Goal: Task Accomplishment & Management: Manage account settings

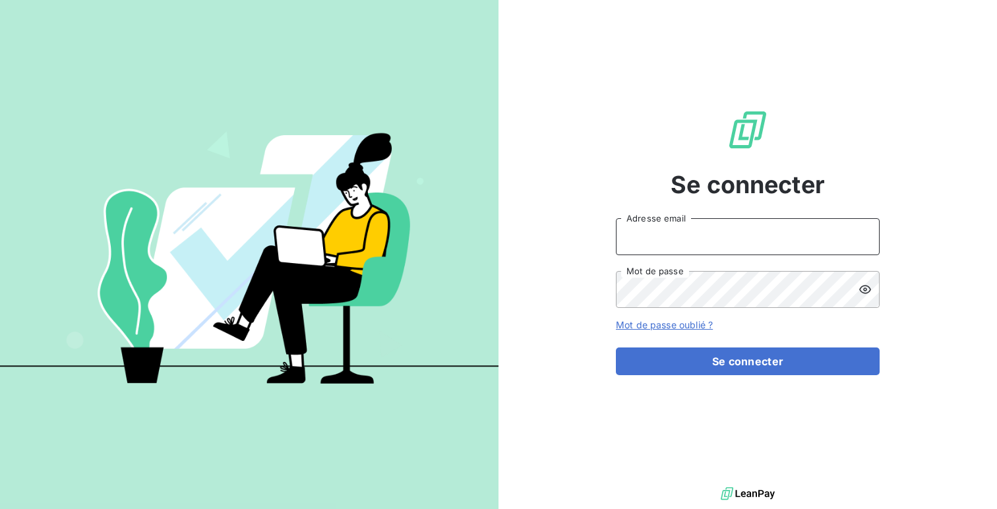
click at [641, 245] on input "Adresse email" at bounding box center [748, 236] width 264 height 37
type input "admin@luxsense"
click at [616, 347] on button "Se connecter" at bounding box center [748, 361] width 264 height 28
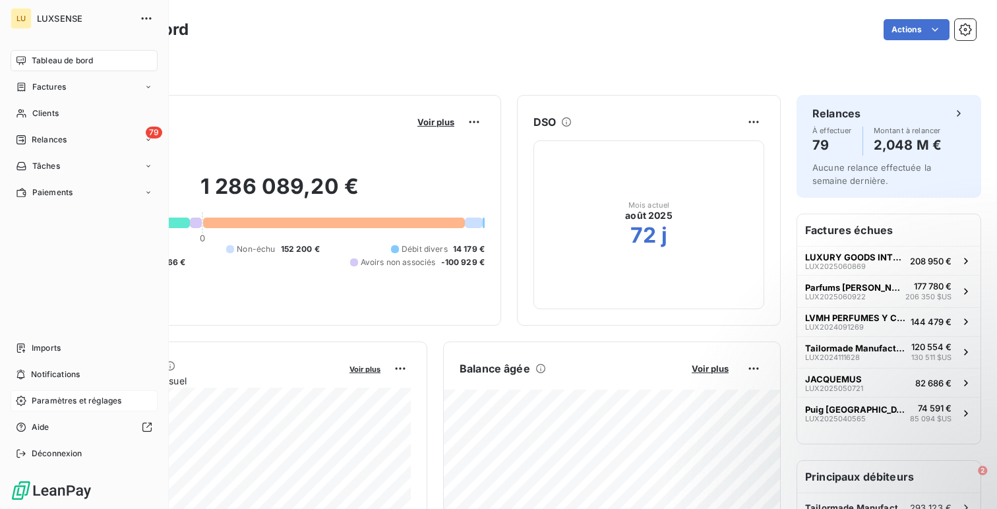
click at [42, 406] on span "Paramètres et réglages" at bounding box center [77, 401] width 90 height 12
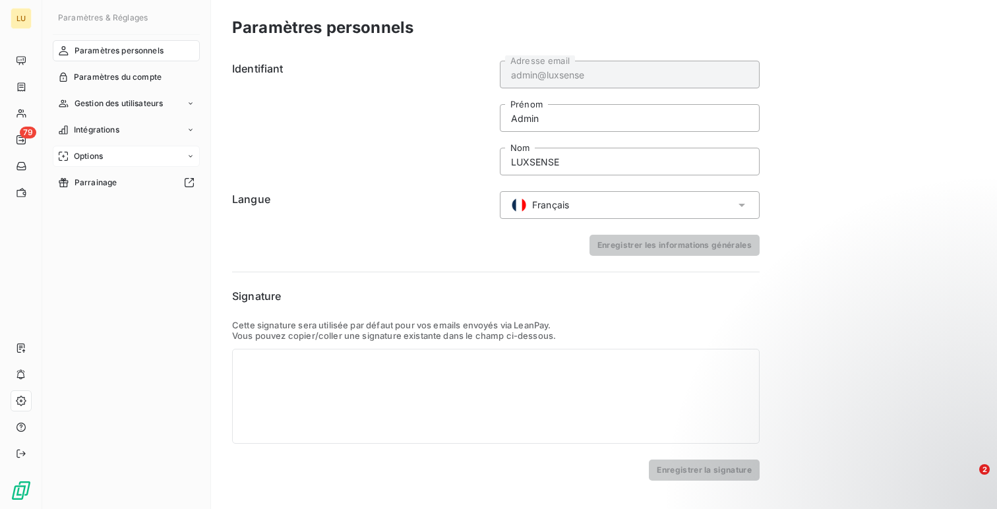
click at [111, 153] on div "Options" at bounding box center [126, 156] width 147 height 21
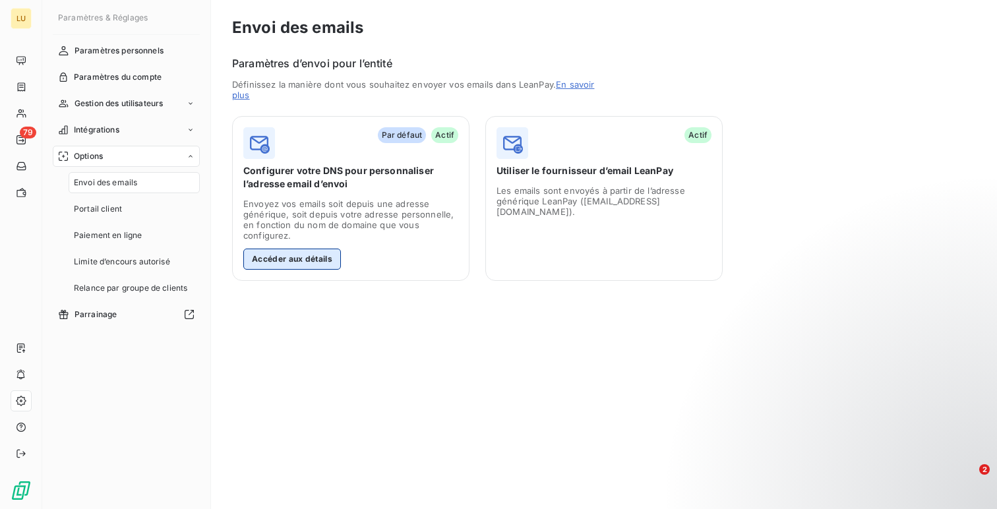
click at [322, 262] on button "Accéder aux détails" at bounding box center [292, 259] width 98 height 21
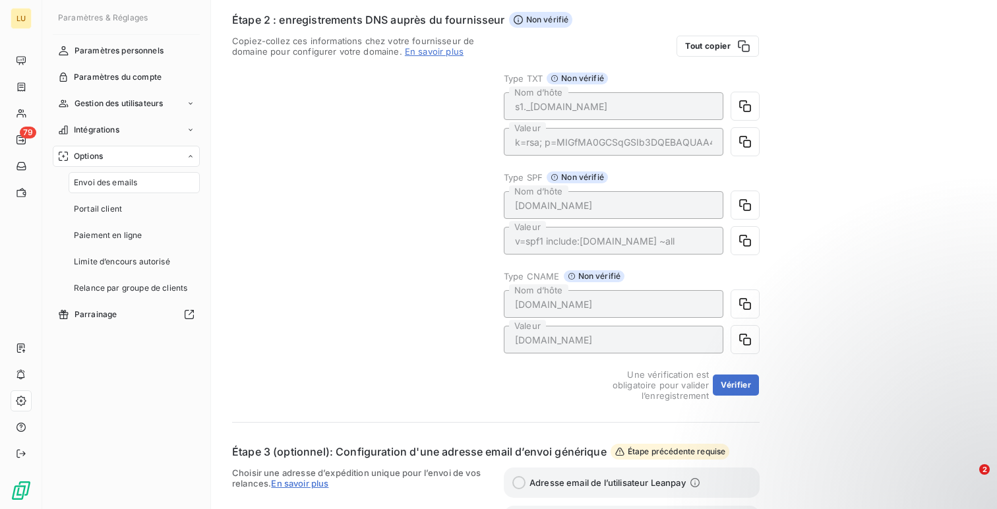
scroll to position [391, 0]
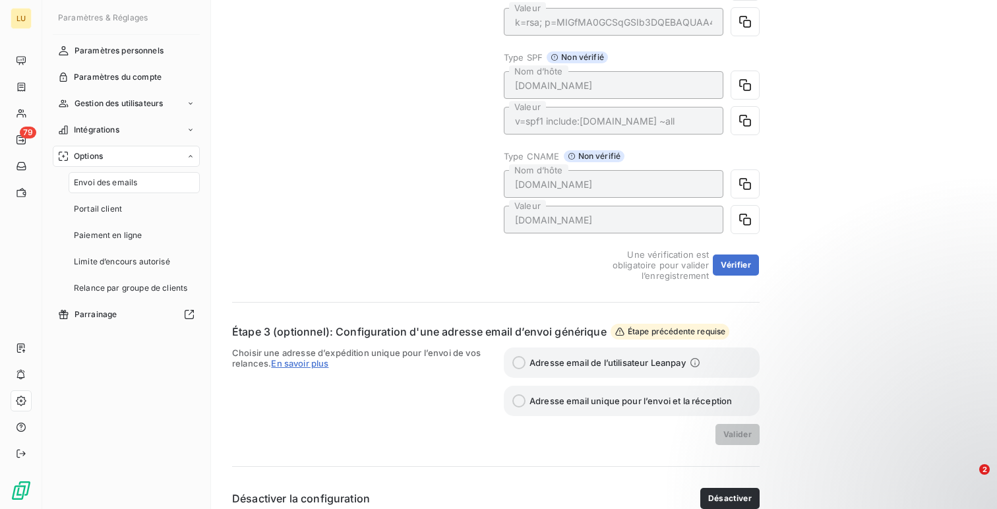
click at [759, 258] on div "Tout copier Type TXT Non vérifié s1._[DOMAIN_NAME] Nom d’hôte k=rsa; p=MIGfMA0G…" at bounding box center [632, 98] width 256 height 365
click at [743, 263] on button "Vérifier" at bounding box center [736, 264] width 46 height 21
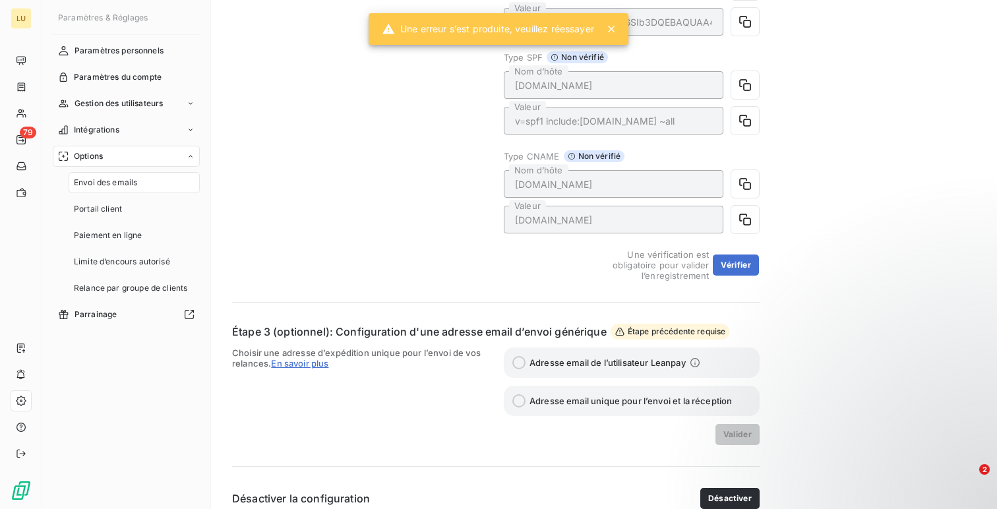
scroll to position [0, 0]
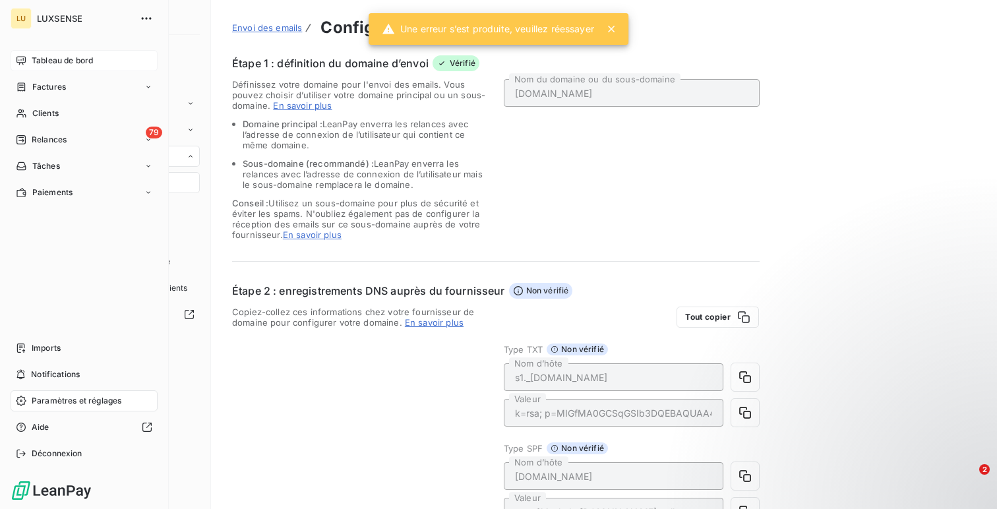
click at [47, 68] on div "Tableau de bord" at bounding box center [84, 60] width 147 height 21
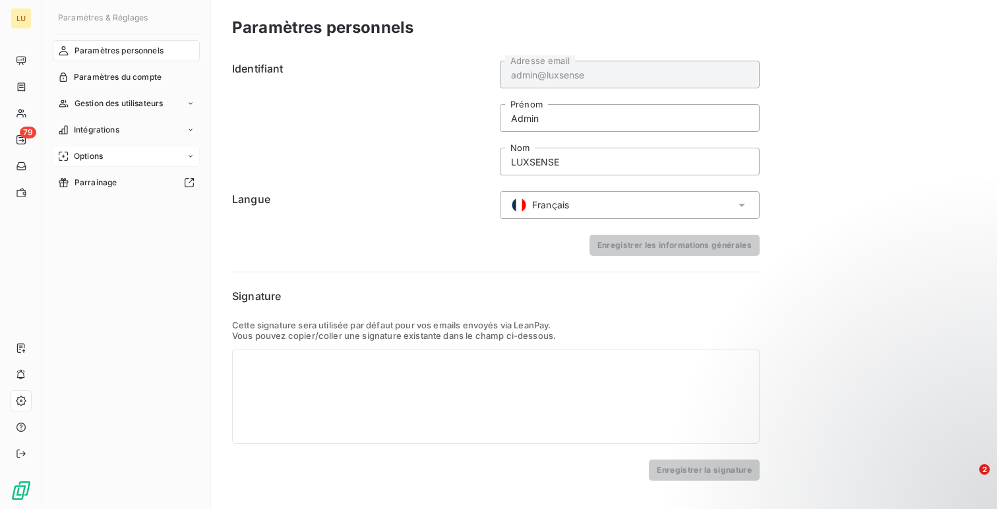
click at [129, 160] on div "Options" at bounding box center [126, 156] width 147 height 21
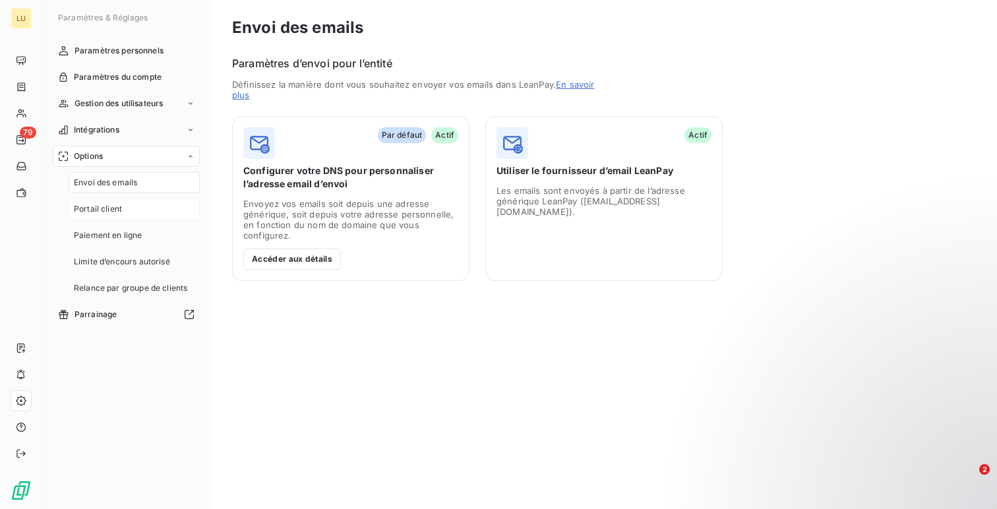
click at [133, 213] on div "Portail client" at bounding box center [134, 208] width 131 height 21
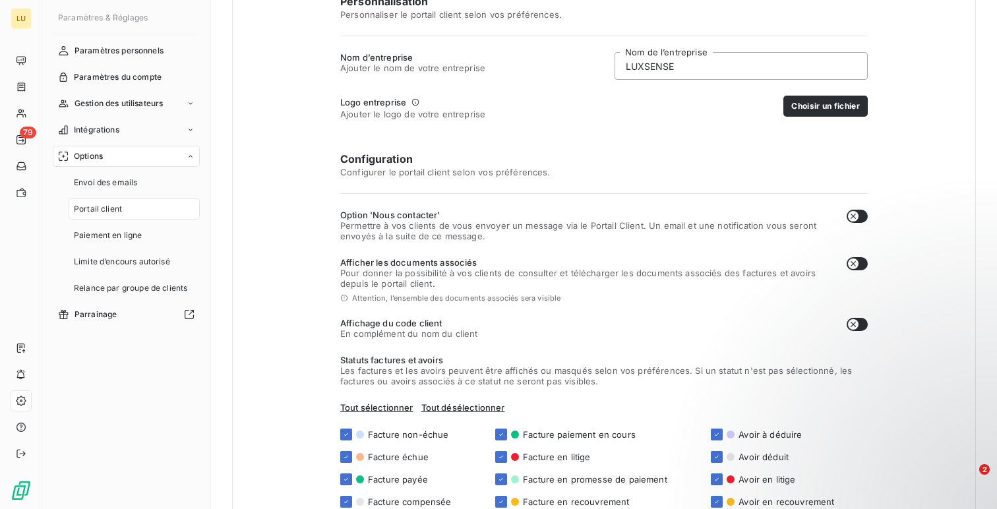
scroll to position [228, 0]
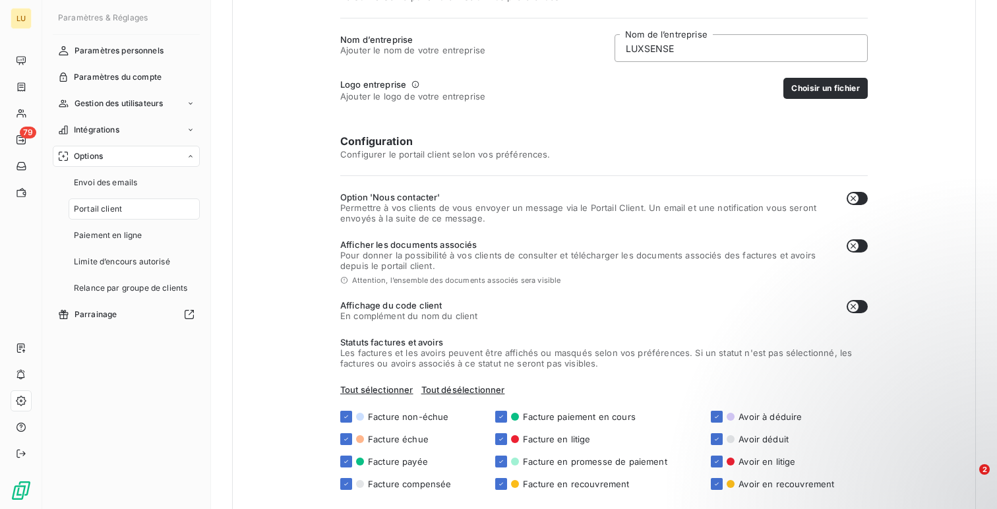
click at [364, 201] on span "Option 'Nous contacter'" at bounding box center [588, 197] width 496 height 11
click at [365, 208] on span "Permettre à vos clients de vous envoyer un message via le Portail Client. Un em…" at bounding box center [588, 212] width 496 height 21
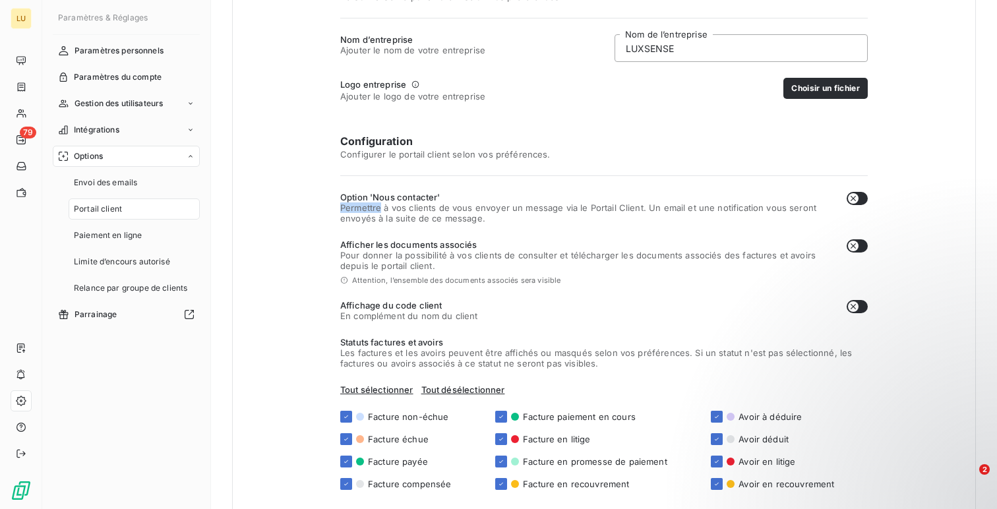
click at [365, 208] on span "Permettre à vos clients de vous envoyer un message via le Portail Client. Un em…" at bounding box center [588, 212] width 496 height 21
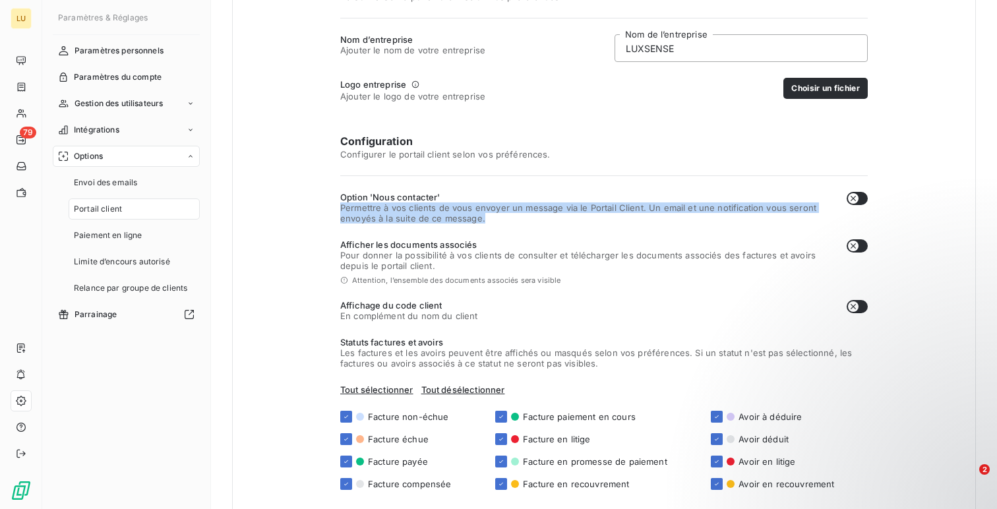
click at [365, 208] on span "Permettre à vos clients de vous envoyer un message via le Portail Client. Un em…" at bounding box center [588, 212] width 496 height 21
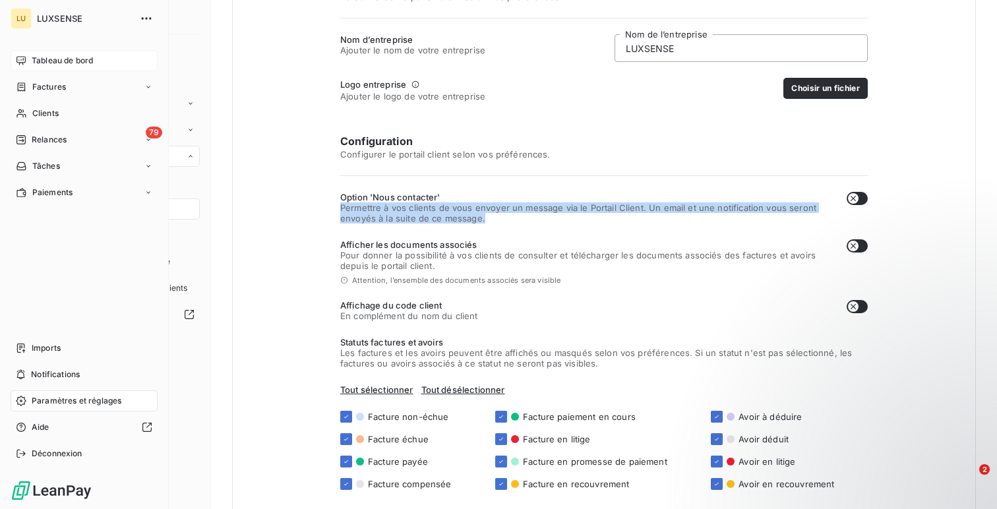
click at [34, 60] on span "Tableau de bord" at bounding box center [62, 61] width 61 height 12
